Goal: Manage account settings

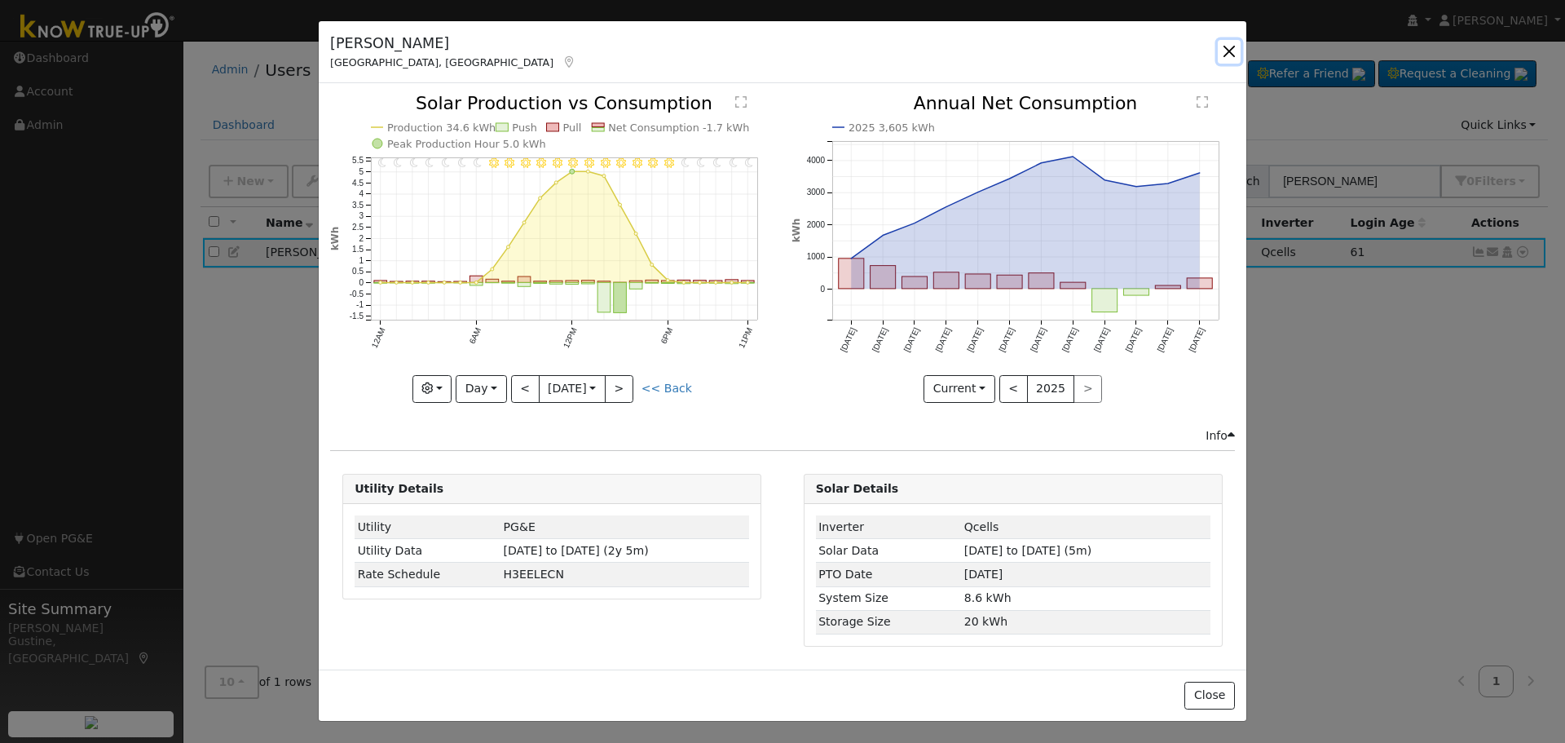
click at [1231, 58] on button "button" at bounding box center [1229, 51] width 23 height 23
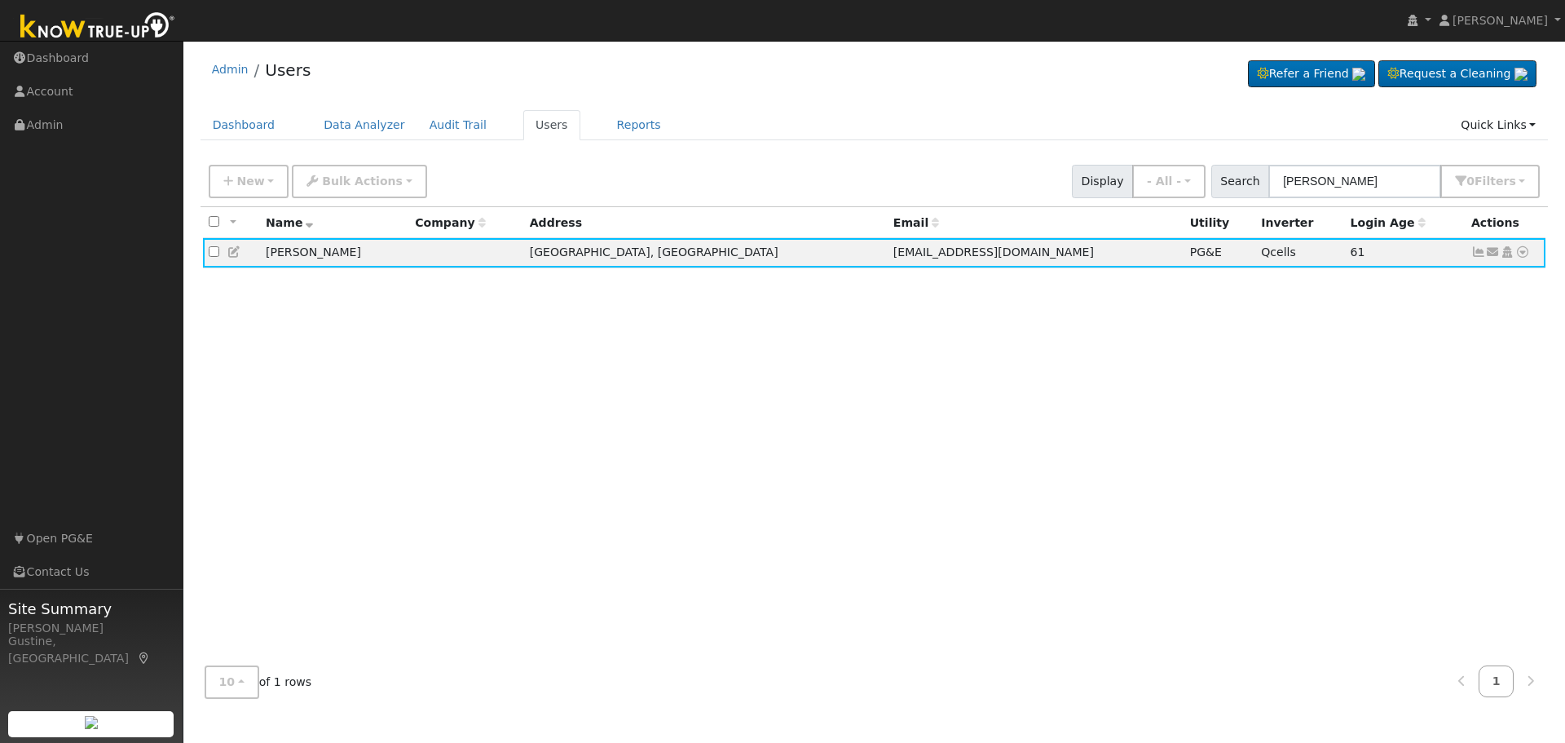
drag, startPoint x: 1409, startPoint y: 200, endPoint x: 1307, endPoint y: 195, distance: 102.0
click at [1307, 195] on div "New Add User Quick Add Quick Connect Quick Convert Lead Bulk Actions Send Email…" at bounding box center [875, 182] width 1348 height 50
click at [1414, 197] on input "[PERSON_NAME]" at bounding box center [1355, 181] width 173 height 33
drag, startPoint x: 1410, startPoint y: 187, endPoint x: 1408, endPoint y: 177, distance: 9.9
click at [1408, 177] on input "[PERSON_NAME]" at bounding box center [1355, 181] width 173 height 33
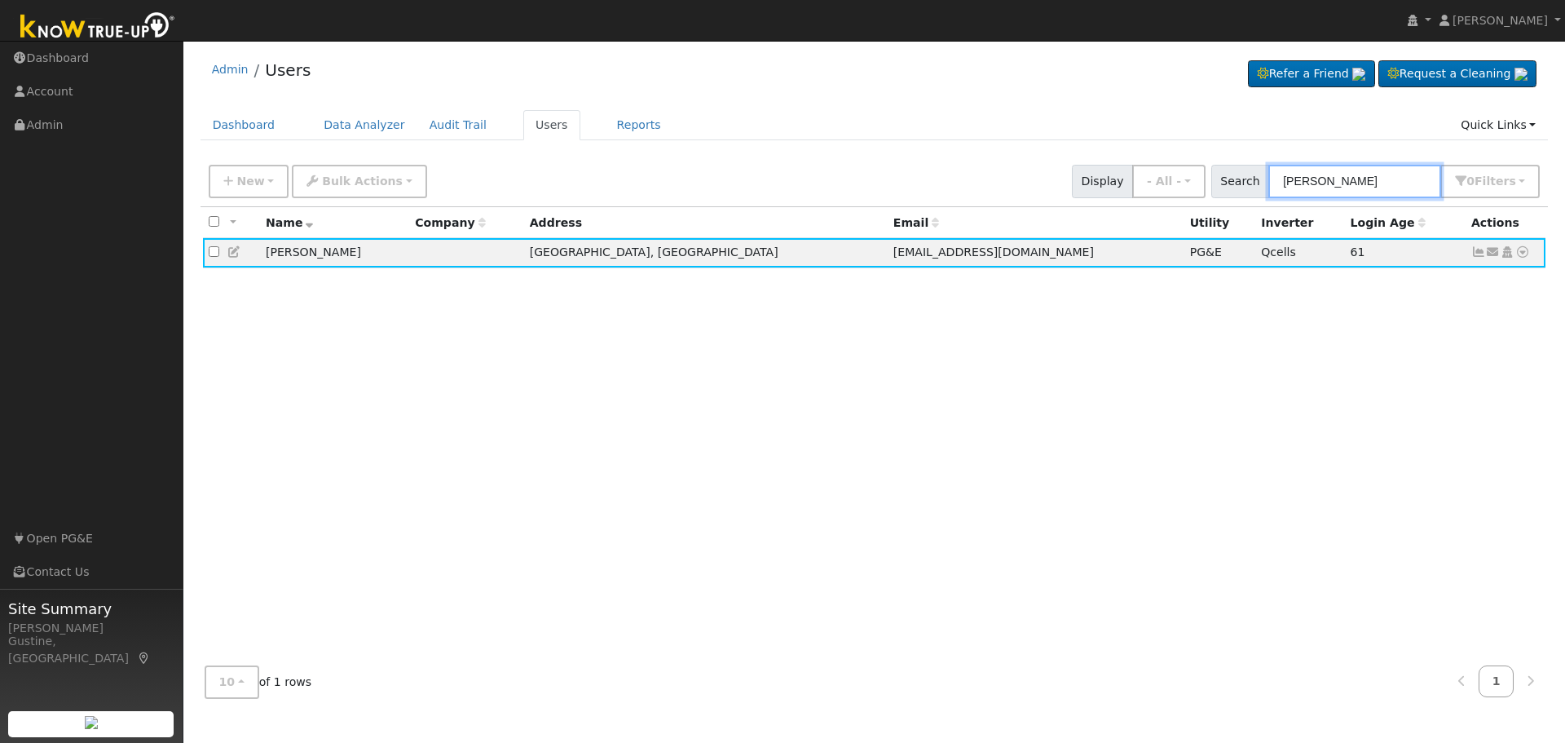
click at [1408, 177] on input "[PERSON_NAME]" at bounding box center [1355, 181] width 173 height 33
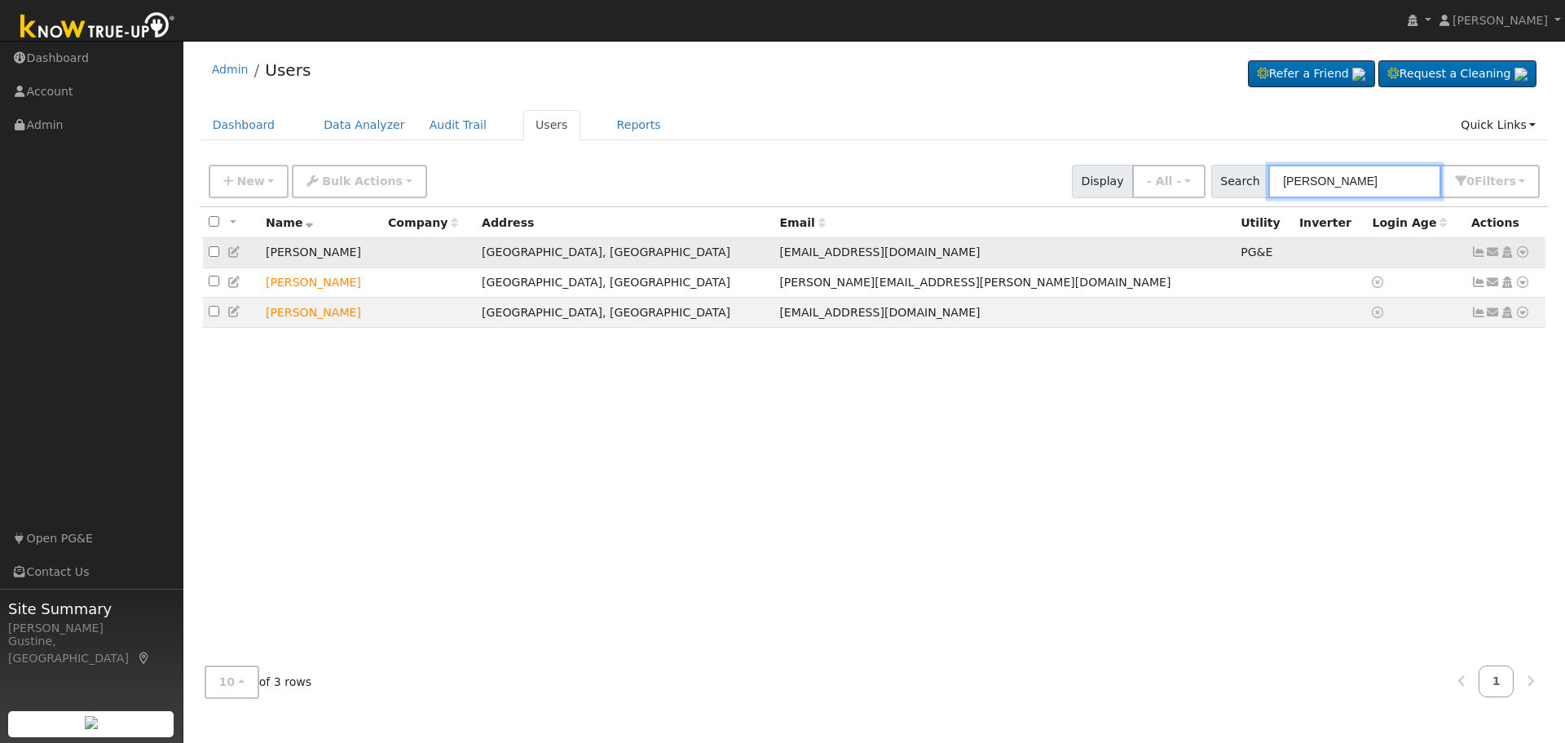
type input "[PERSON_NAME]"
click at [1477, 247] on link at bounding box center [1479, 251] width 15 height 13
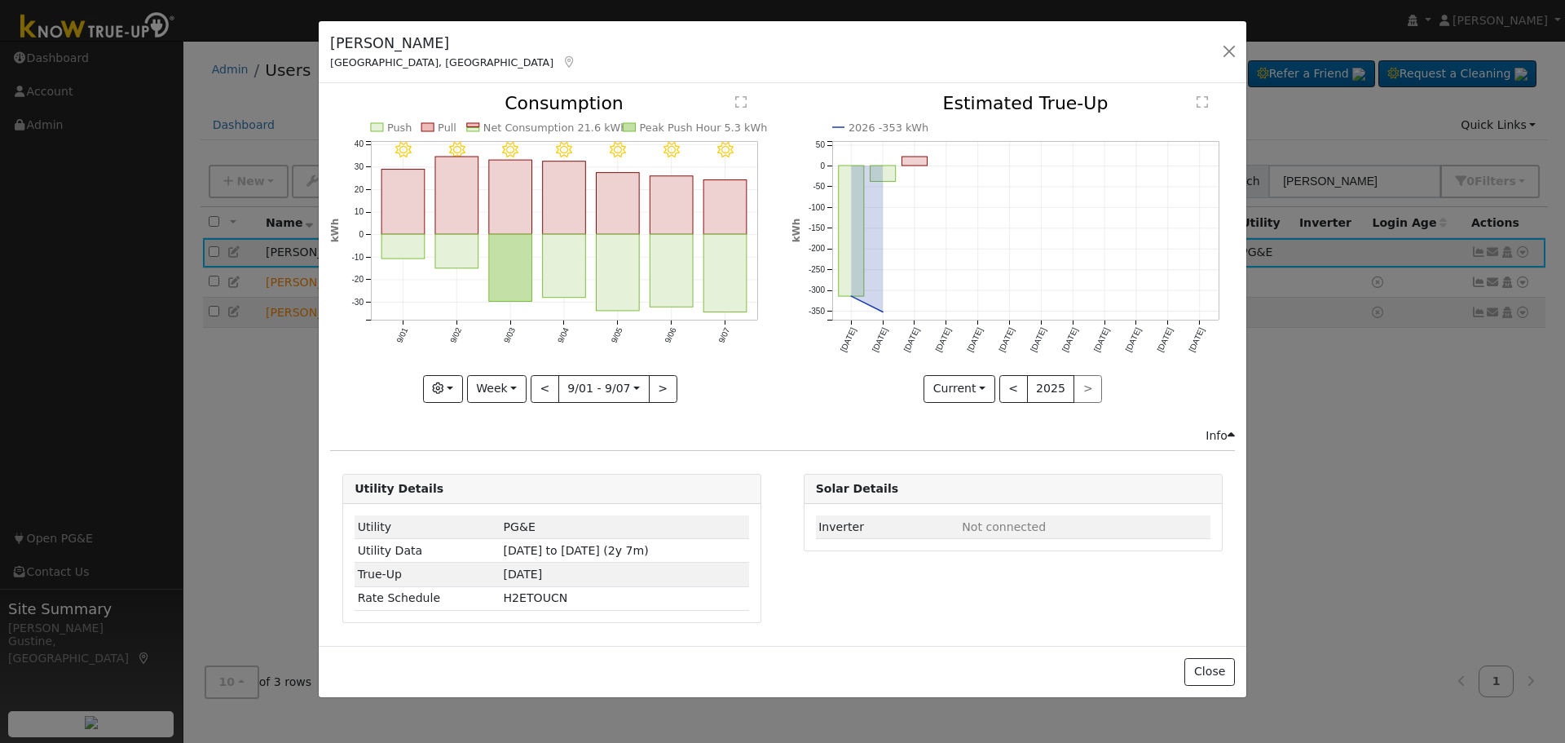
click at [716, 270] on rect "onclick=""" at bounding box center [725, 273] width 43 height 77
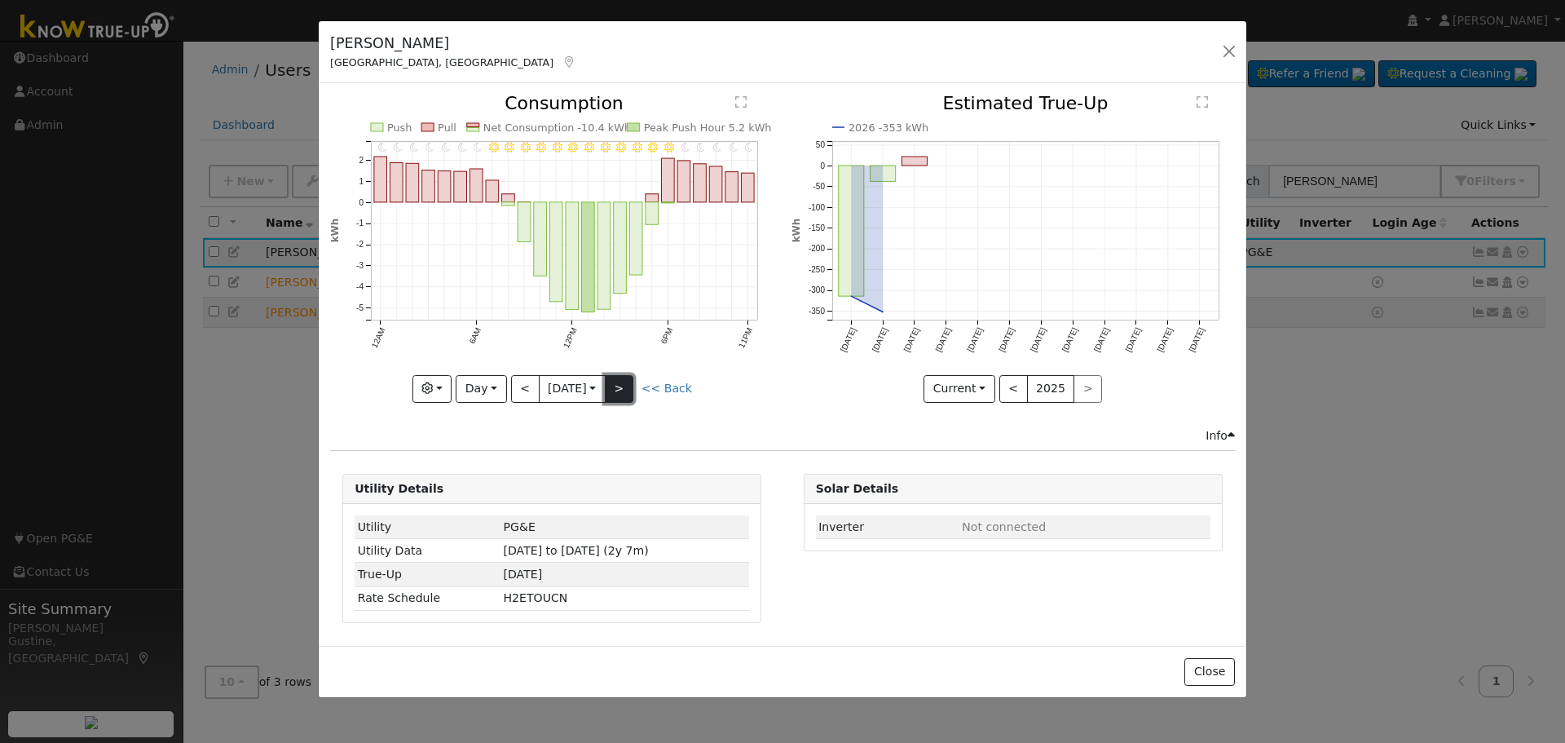
click at [633, 382] on button ">" at bounding box center [619, 389] width 29 height 28
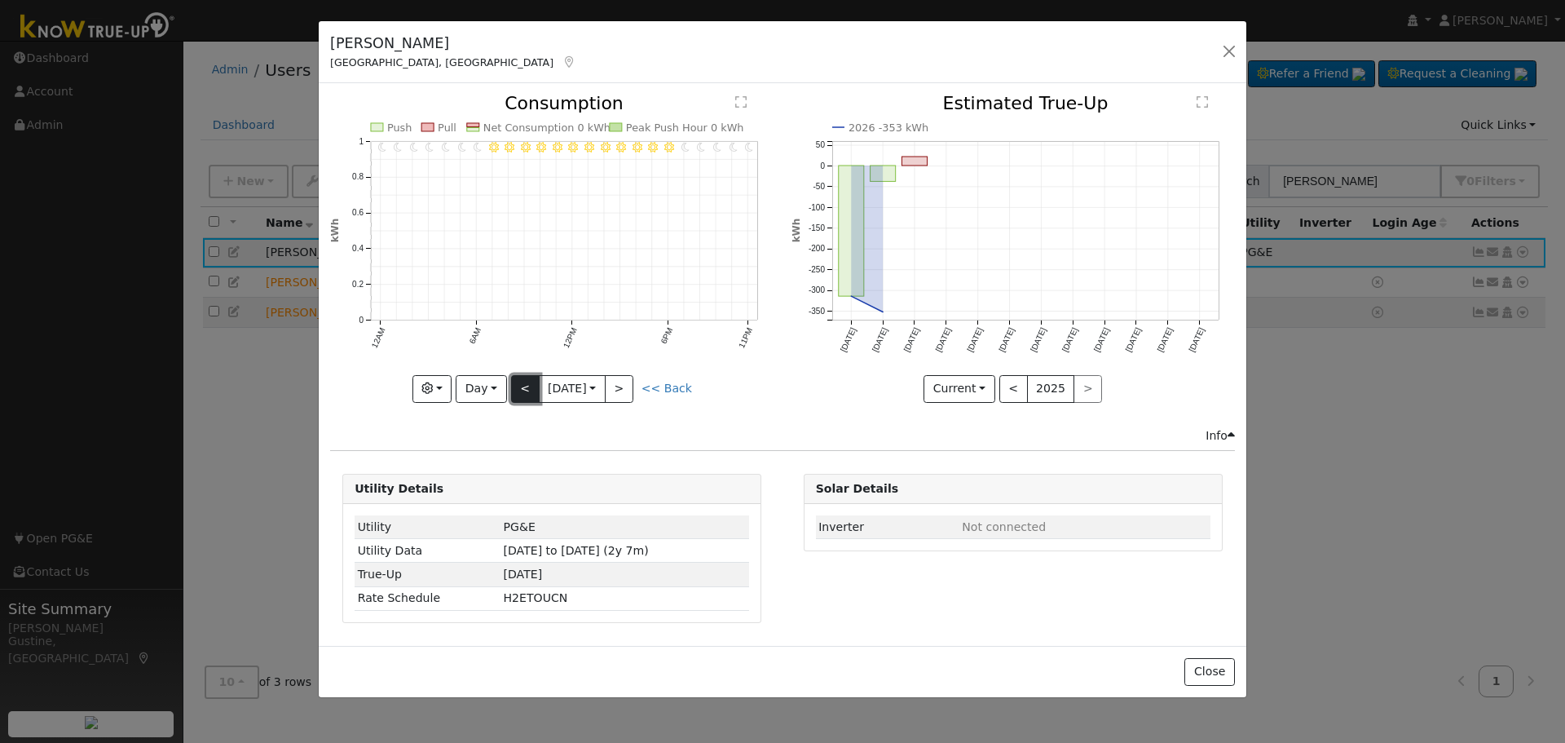
click at [515, 382] on button "<" at bounding box center [525, 389] width 29 height 28
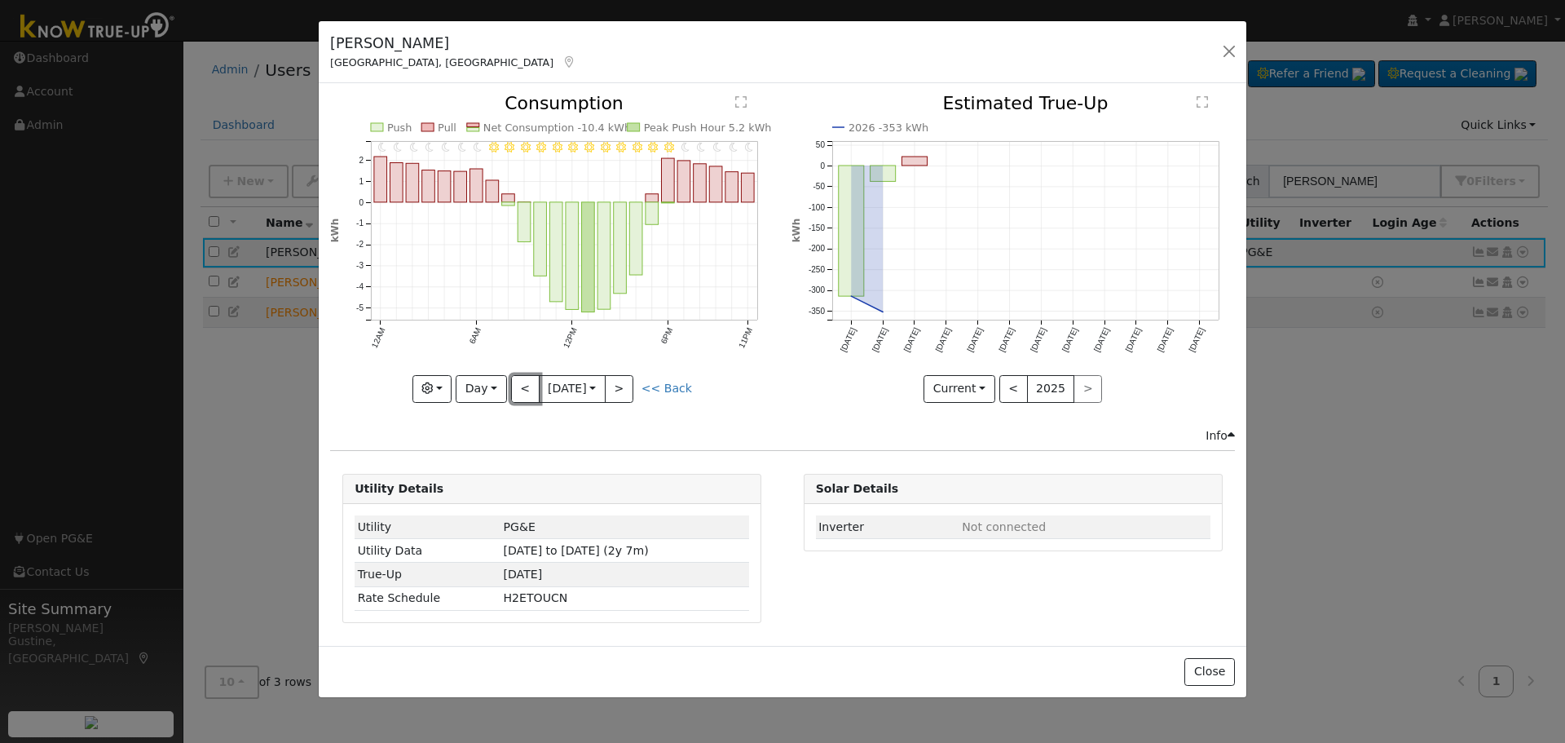
click at [515, 382] on button "<" at bounding box center [525, 389] width 29 height 28
click at [526, 375] on button "<" at bounding box center [525, 389] width 29 height 28
click at [620, 385] on button ">" at bounding box center [619, 389] width 29 height 28
click at [620, 385] on div at bounding box center [552, 248] width 444 height 307
click at [620, 385] on button ">" at bounding box center [619, 389] width 29 height 28
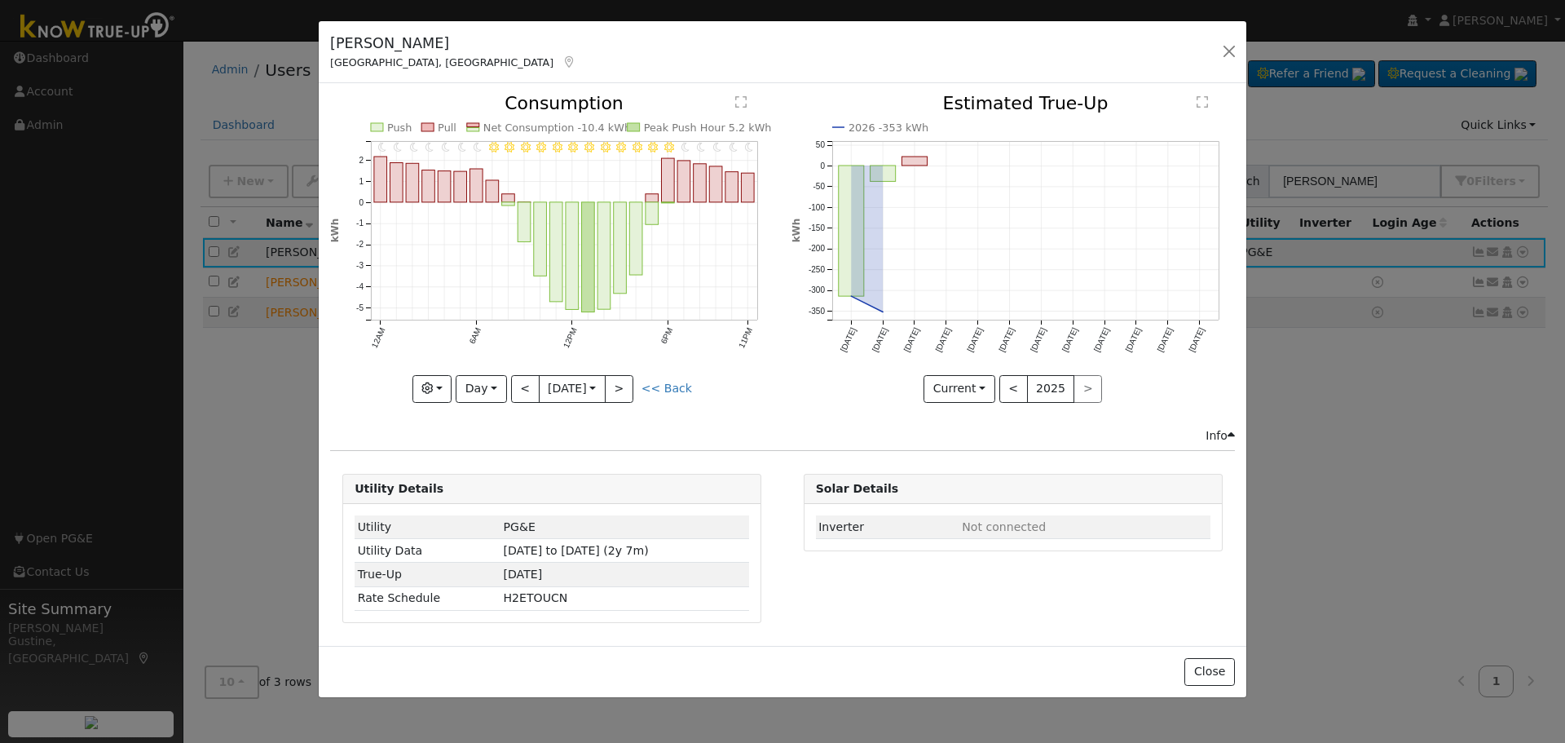
click at [620, 371] on icon "11PM - Clear 10PM - Clear 9PM - Clear 8PM - Clear 7PM - Clear 6PM - Clear 5PM -…" at bounding box center [552, 244] width 444 height 298
click at [633, 384] on button ">" at bounding box center [619, 389] width 29 height 28
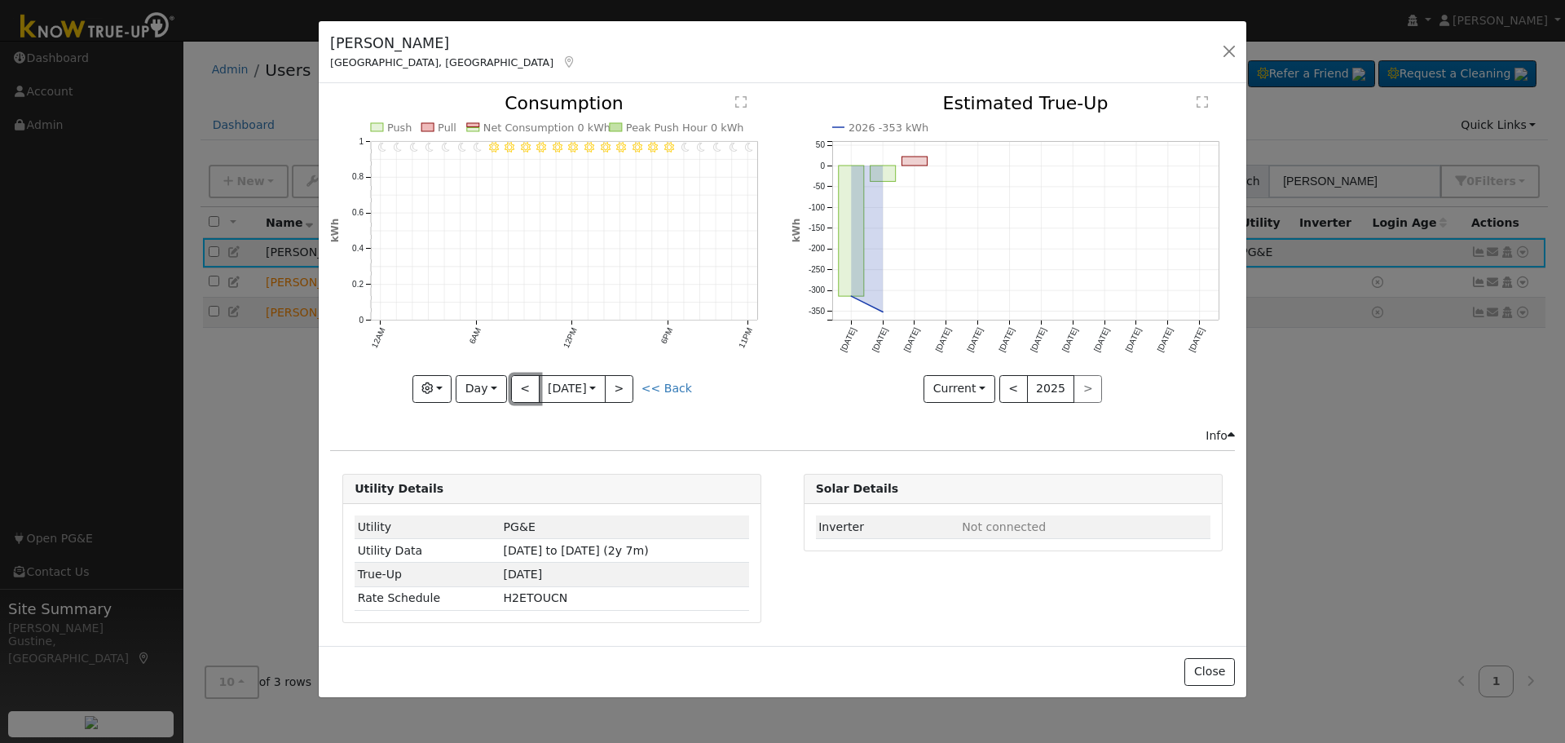
click at [512, 389] on button "<" at bounding box center [525, 389] width 29 height 28
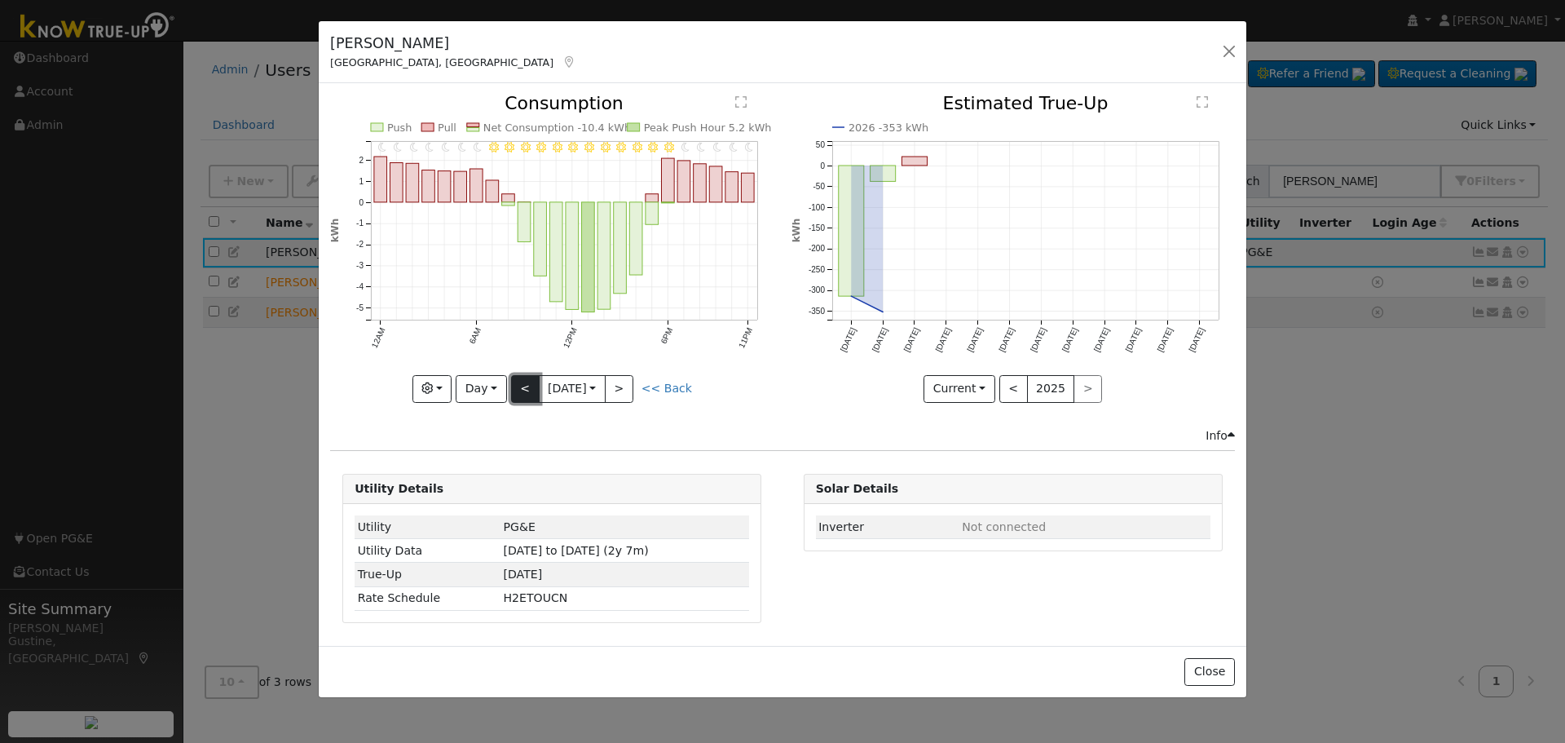
click at [520, 385] on button "<" at bounding box center [525, 389] width 29 height 28
type input "[DATE]"
